Goal: Task Accomplishment & Management: Complete application form

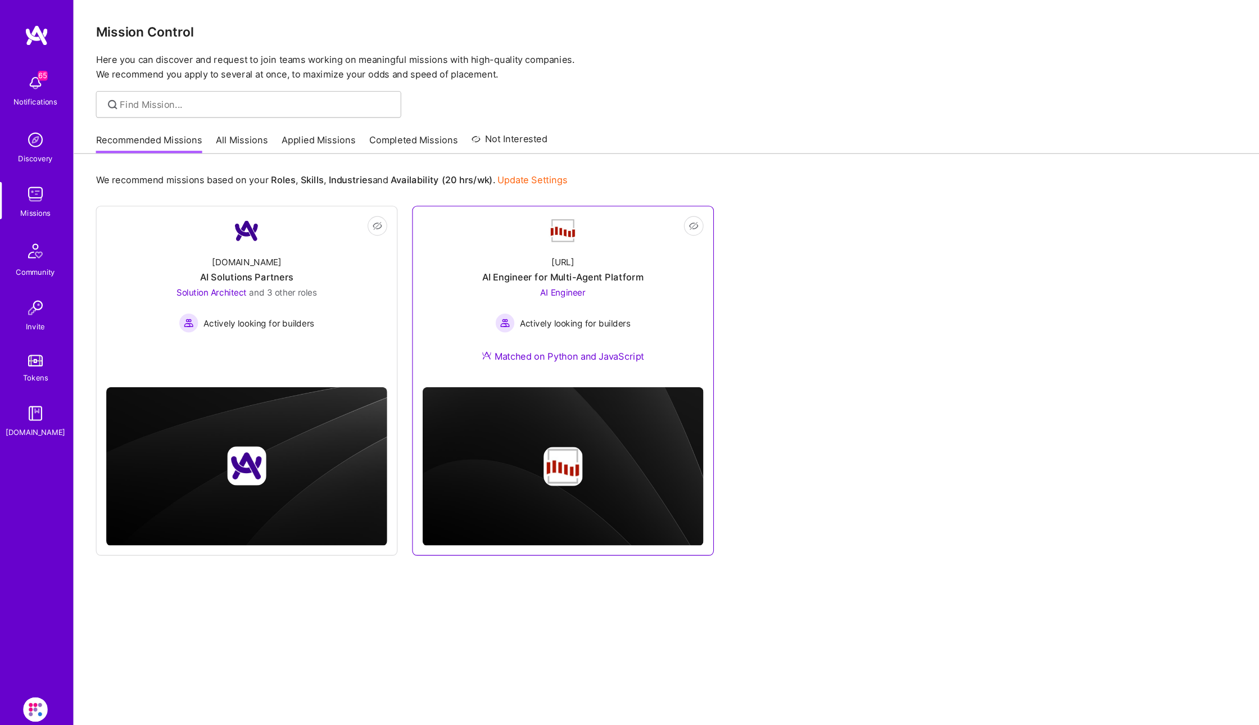
click at [565, 233] on div "[URL] AI Engineer for Multi-Agent Platform AI Engineer Actively looking for bui…" at bounding box center [518, 286] width 259 height 121
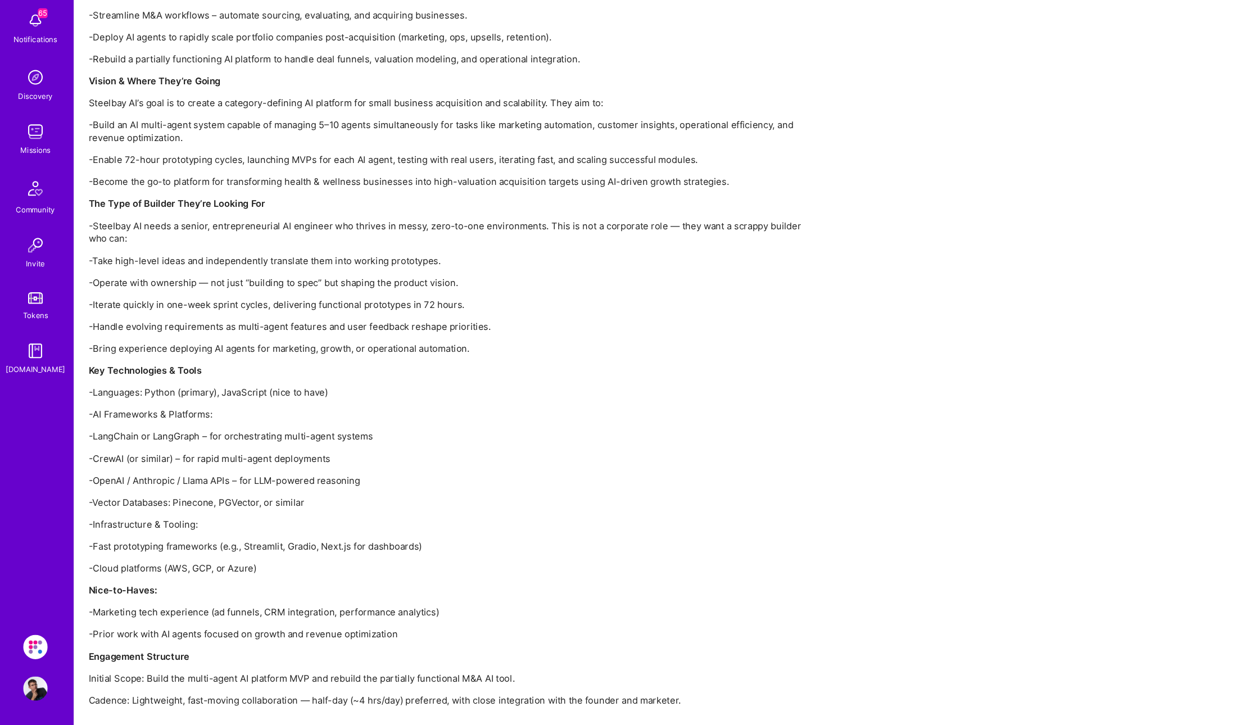
scroll to position [866, 0]
click at [567, 627] on div "Steelbay AI is a boutique private equity and technology firm focused on acquiri…" at bounding box center [418, 343] width 674 height 771
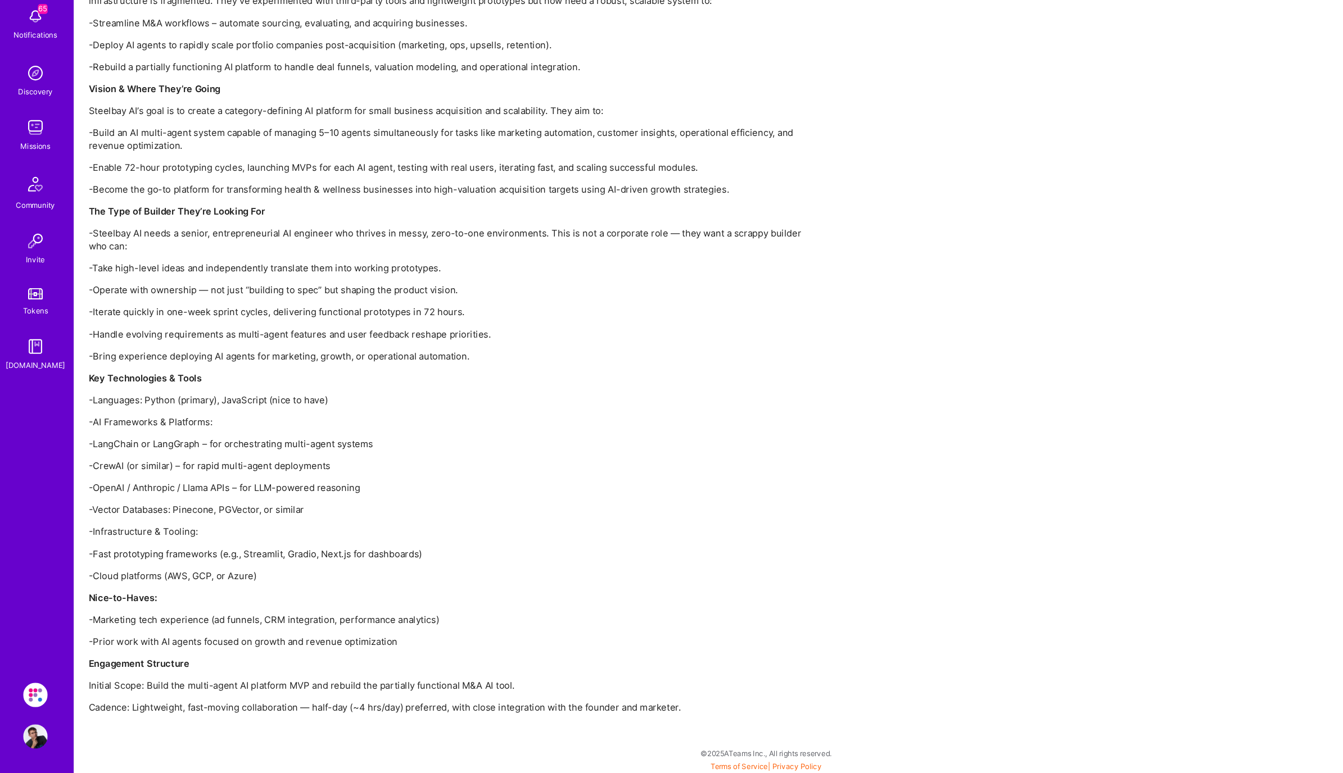
scroll to position [0, 0]
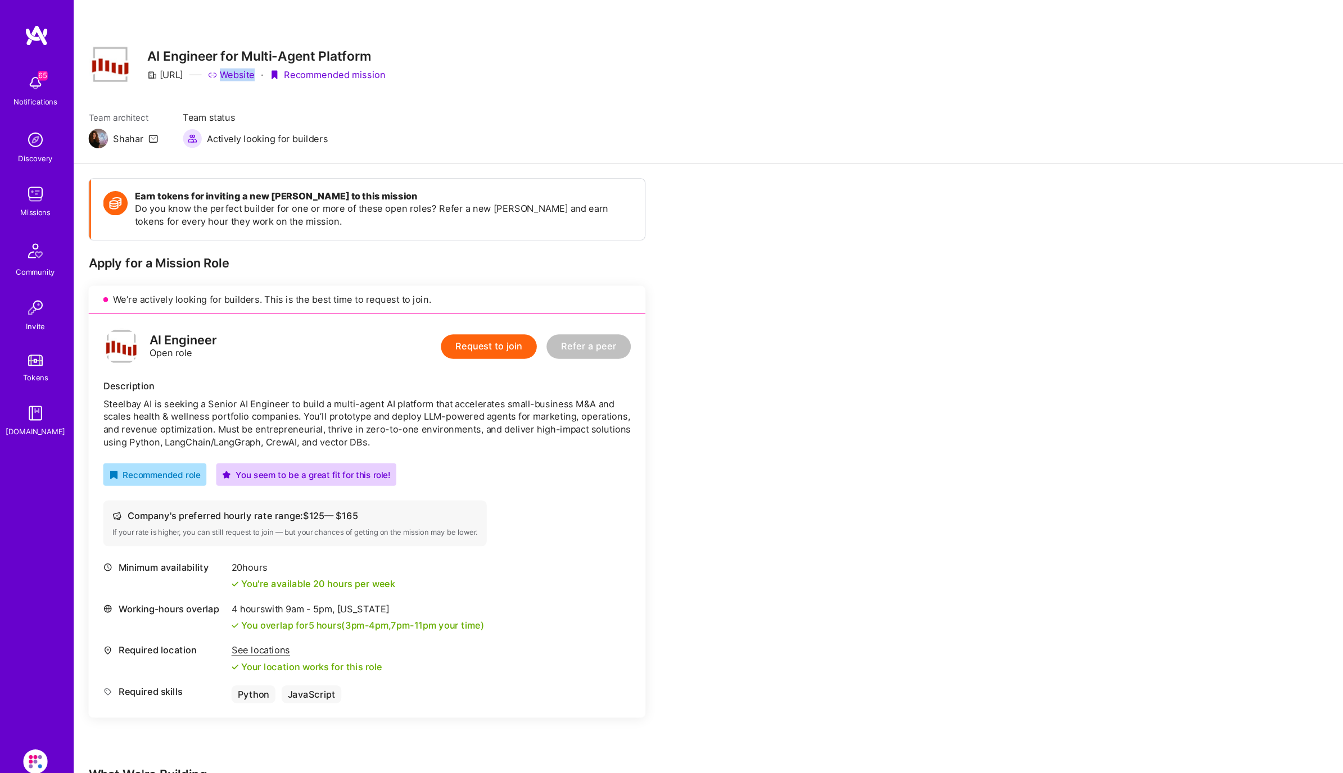
click at [470, 316] on button "Request to join" at bounding box center [450, 319] width 88 height 22
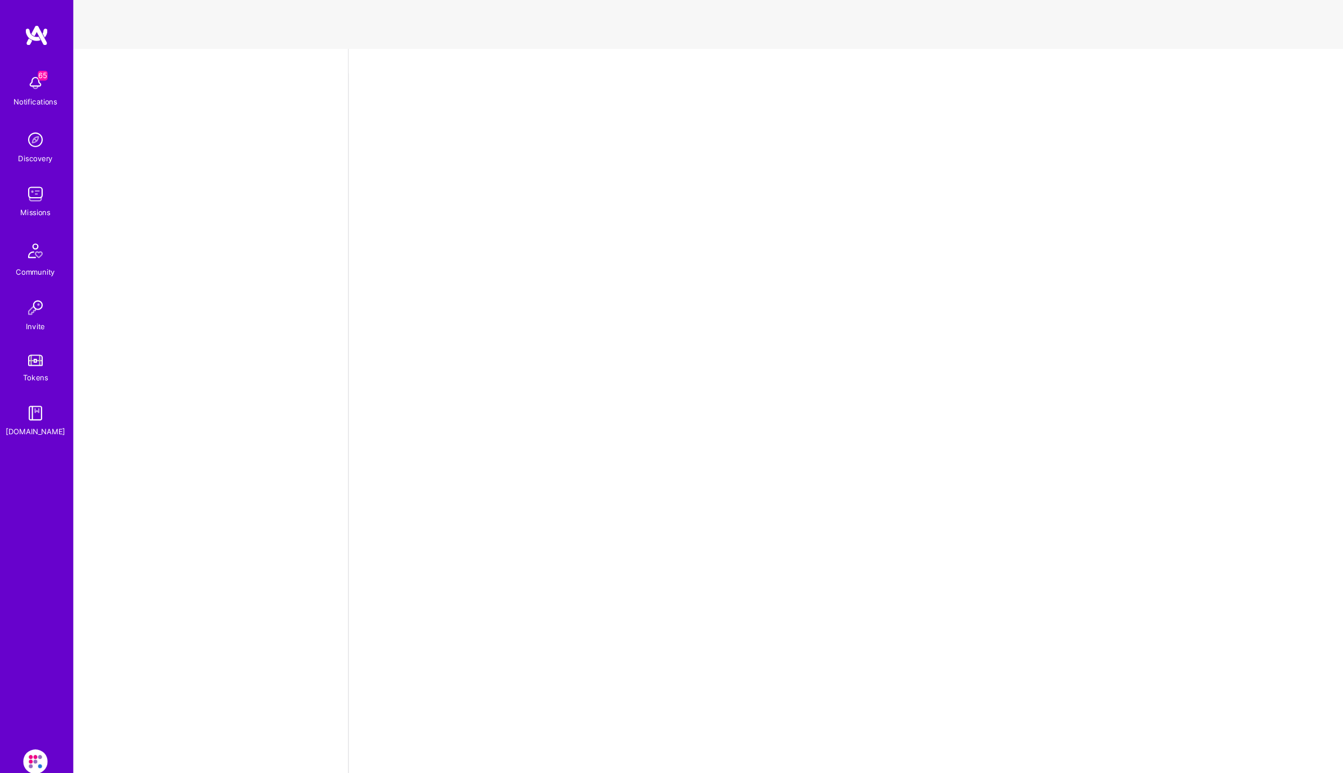
select select "PL"
